Goal: Navigation & Orientation: Find specific page/section

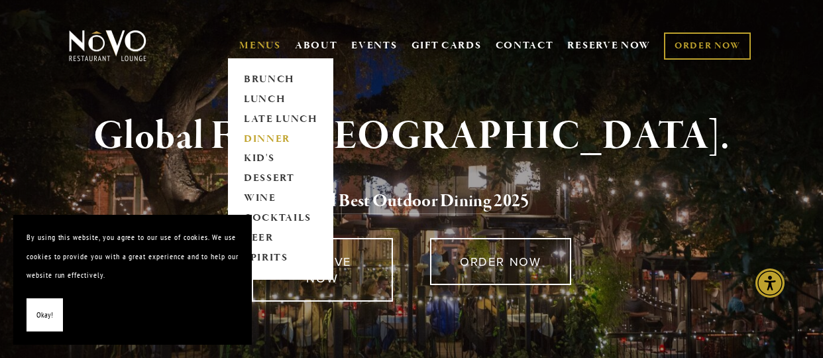
click at [248, 137] on link "DINNER" at bounding box center [280, 139] width 83 height 20
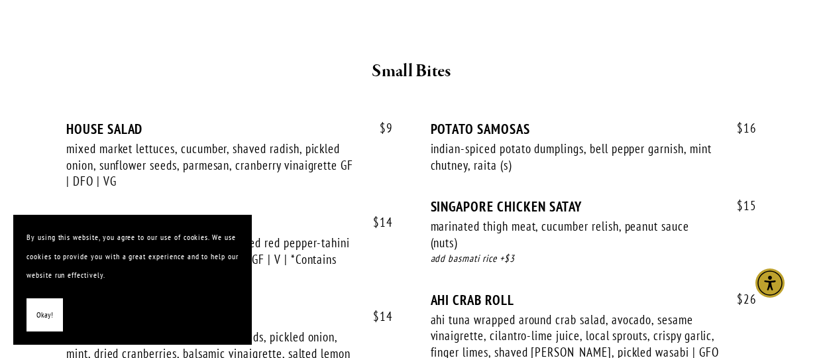
scroll to position [530, 0]
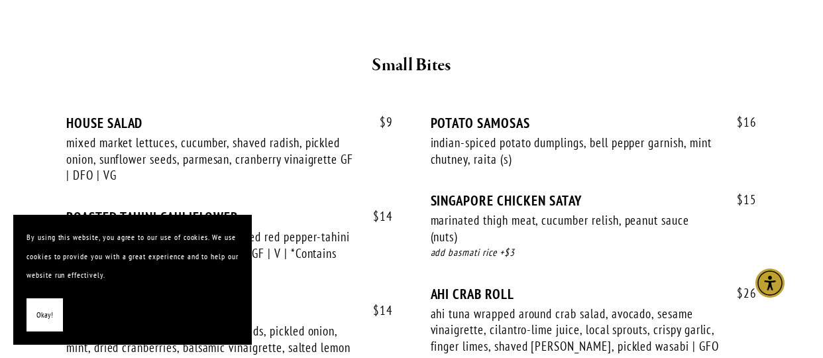
click at [28, 316] on button "Okay!" at bounding box center [45, 315] width 36 height 34
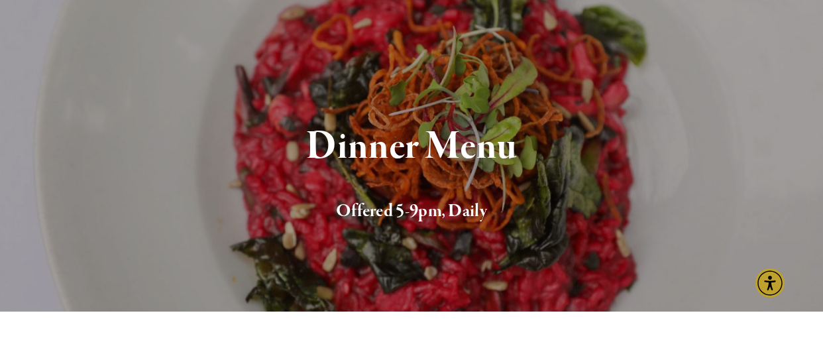
scroll to position [0, 0]
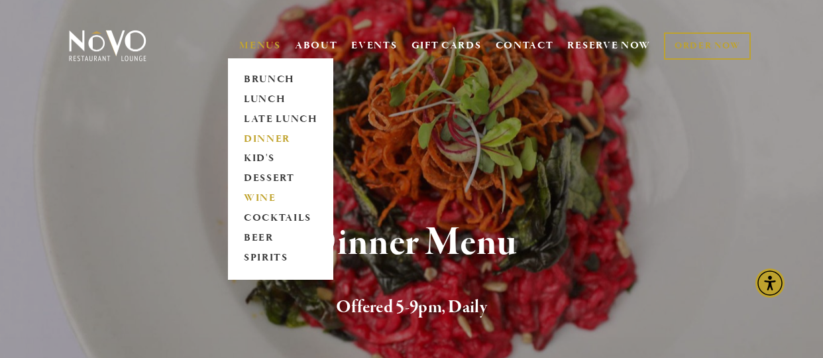
click at [246, 197] on link "WINE" at bounding box center [280, 199] width 83 height 20
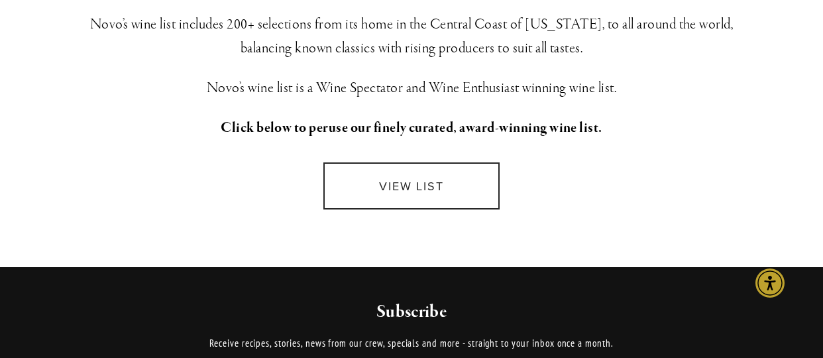
scroll to position [398, 0]
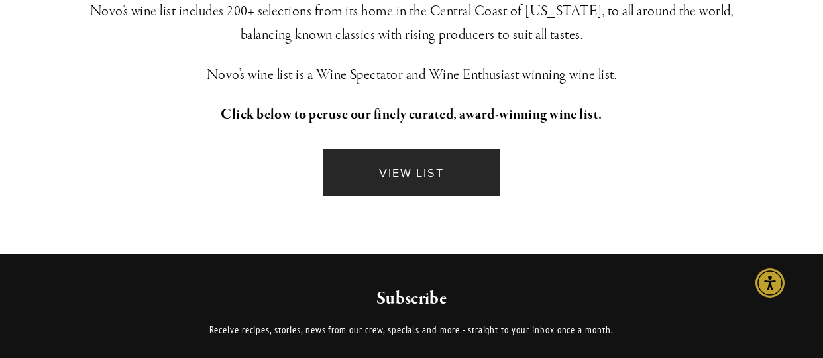
click at [388, 164] on link "VIEW LIST" at bounding box center [411, 172] width 177 height 47
